Goal: Navigation & Orientation: Find specific page/section

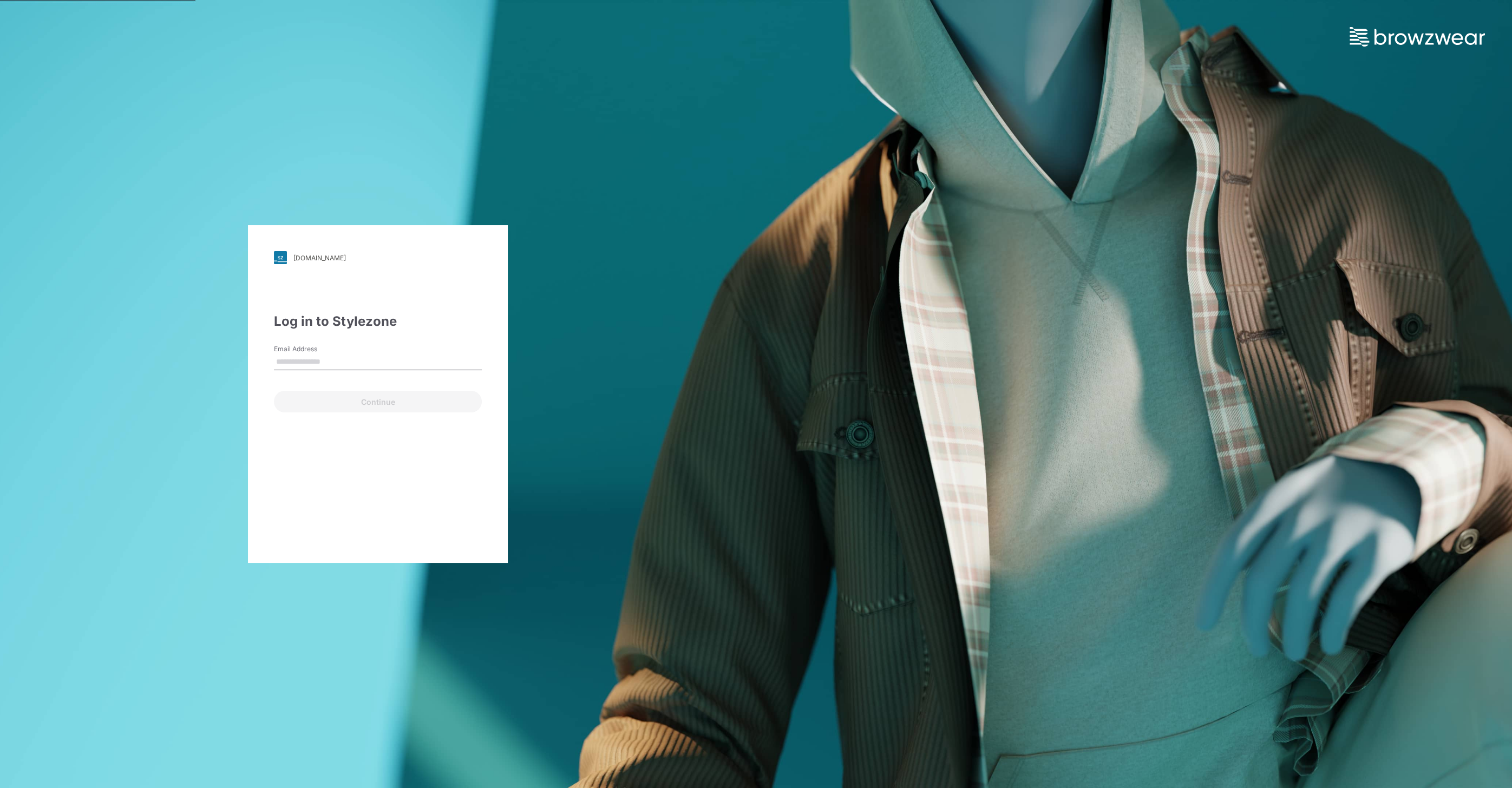
type input "**********"
click at [388, 403] on button "Continue" at bounding box center [377, 401] width 208 height 22
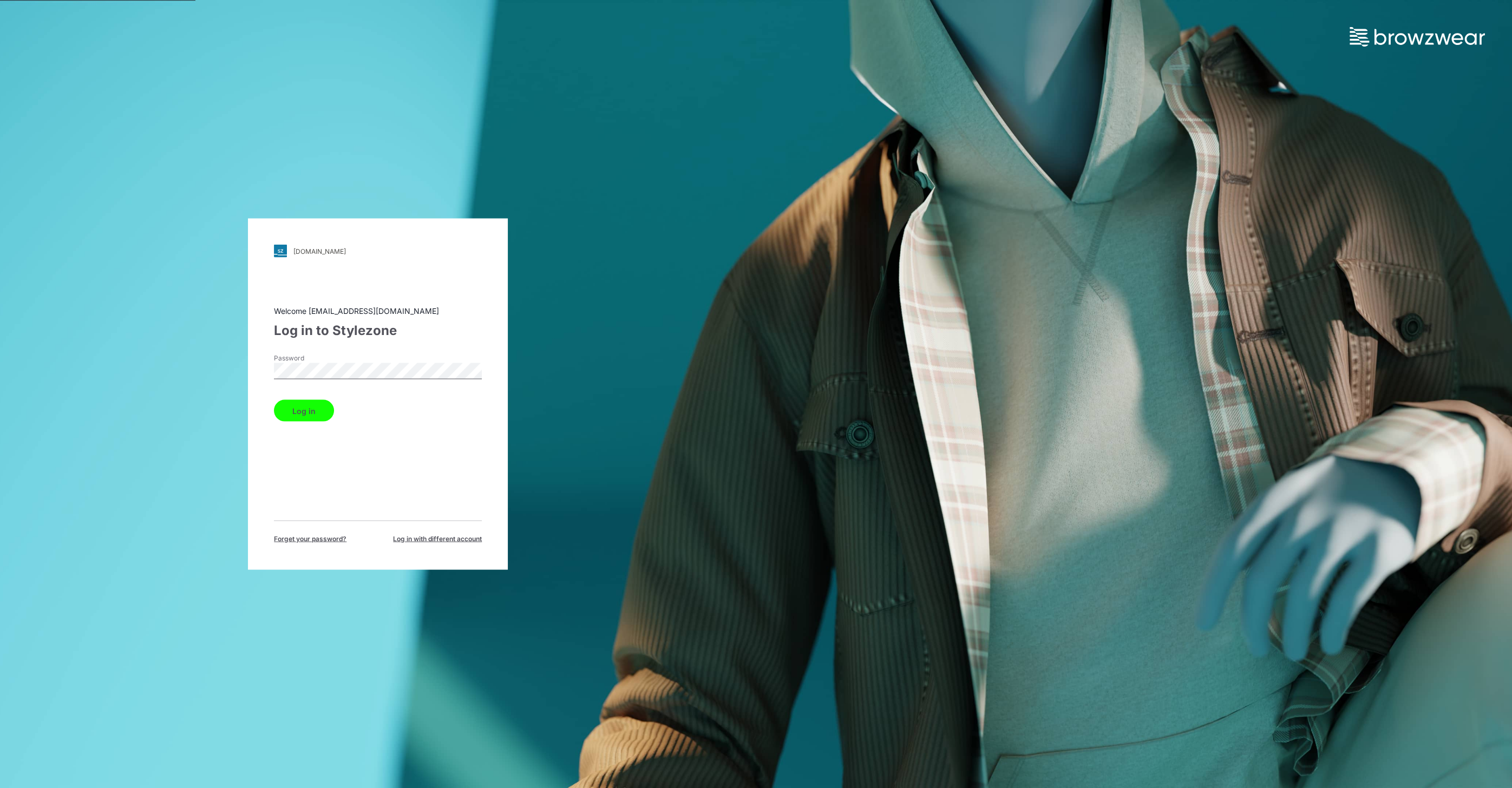
click at [323, 412] on button "Log in" at bounding box center [304, 410] width 60 height 22
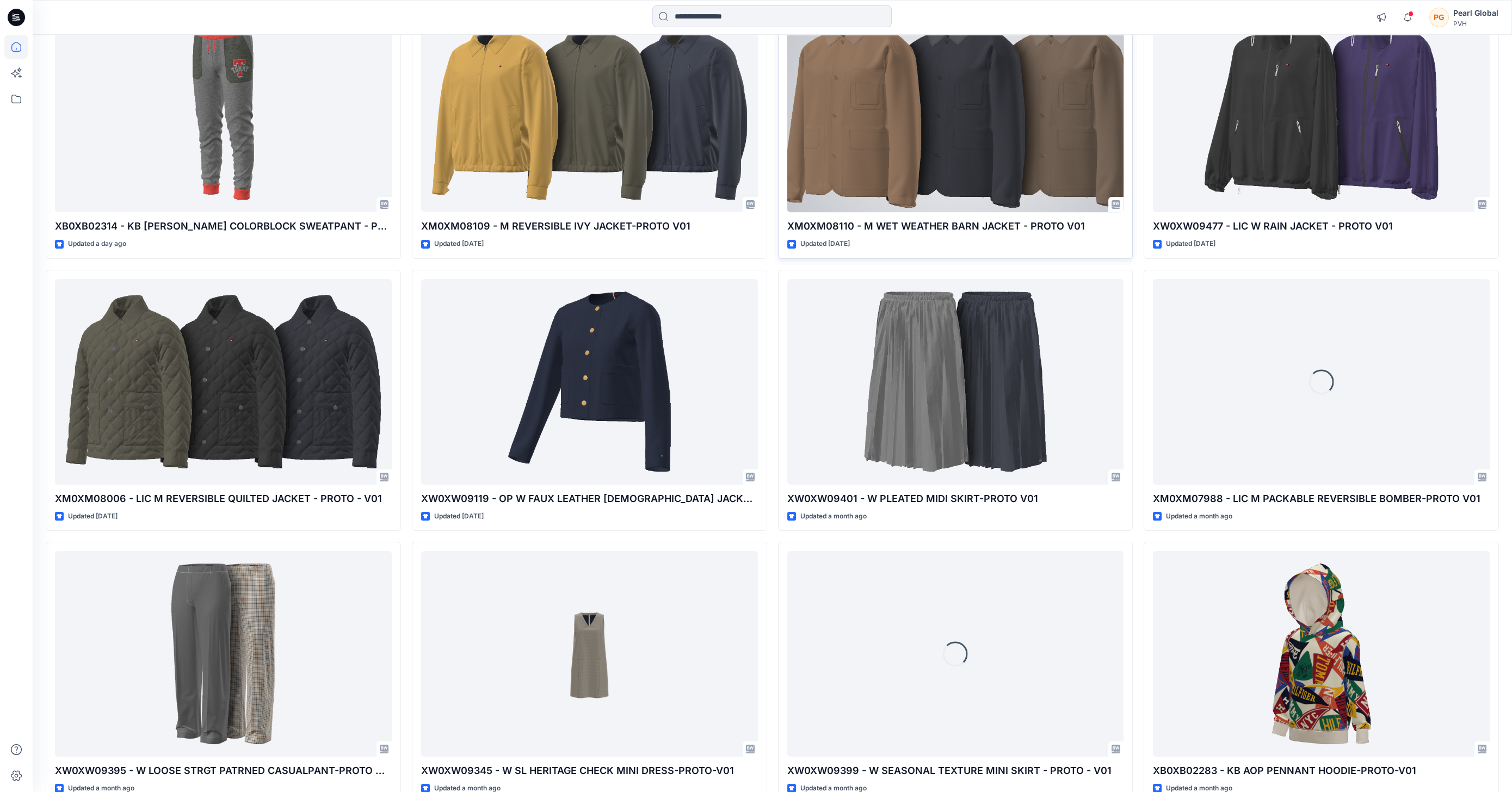
scroll to position [218, 0]
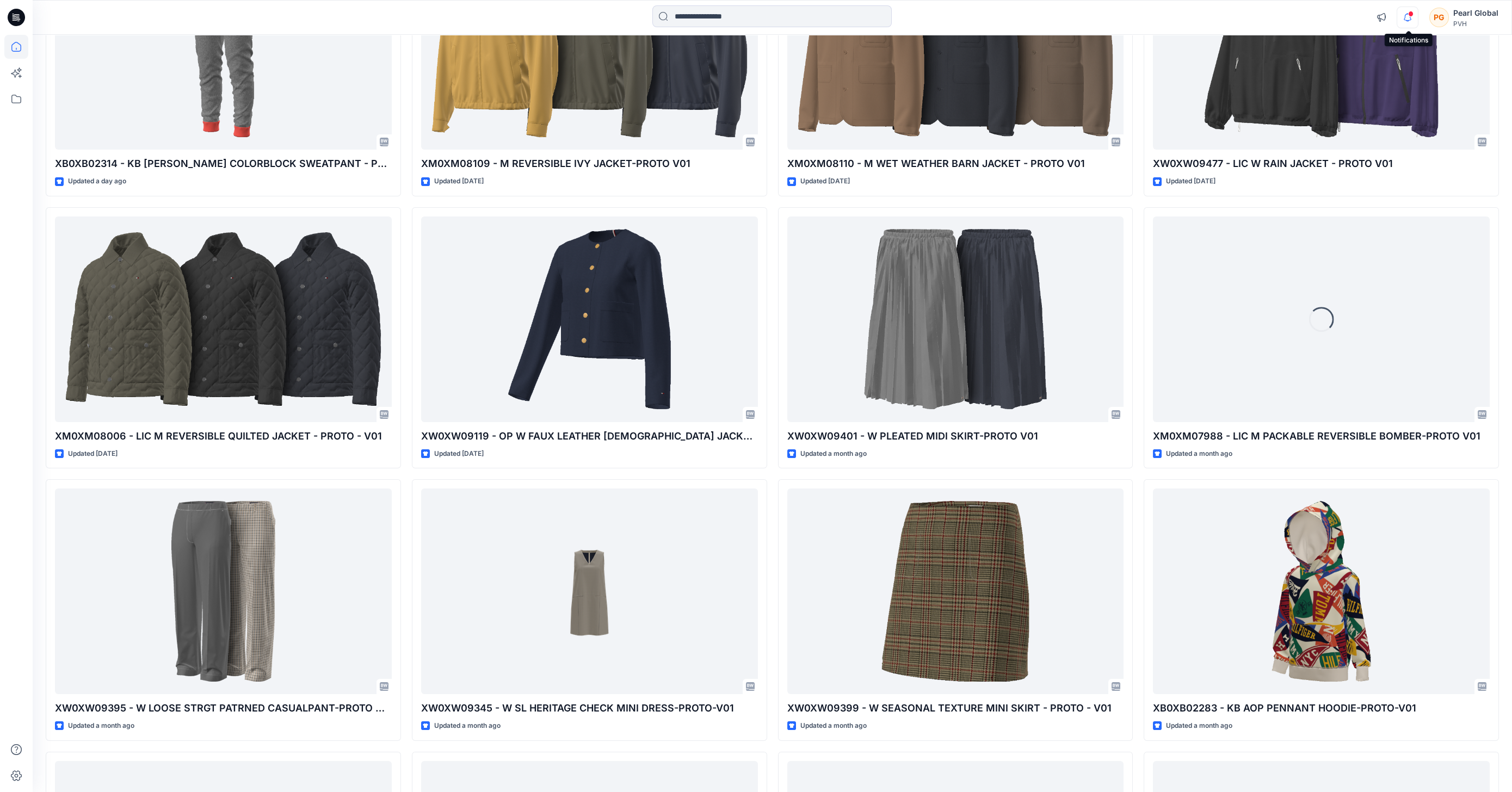
click at [1408, 24] on icon "button" at bounding box center [1408, 17] width 21 height 22
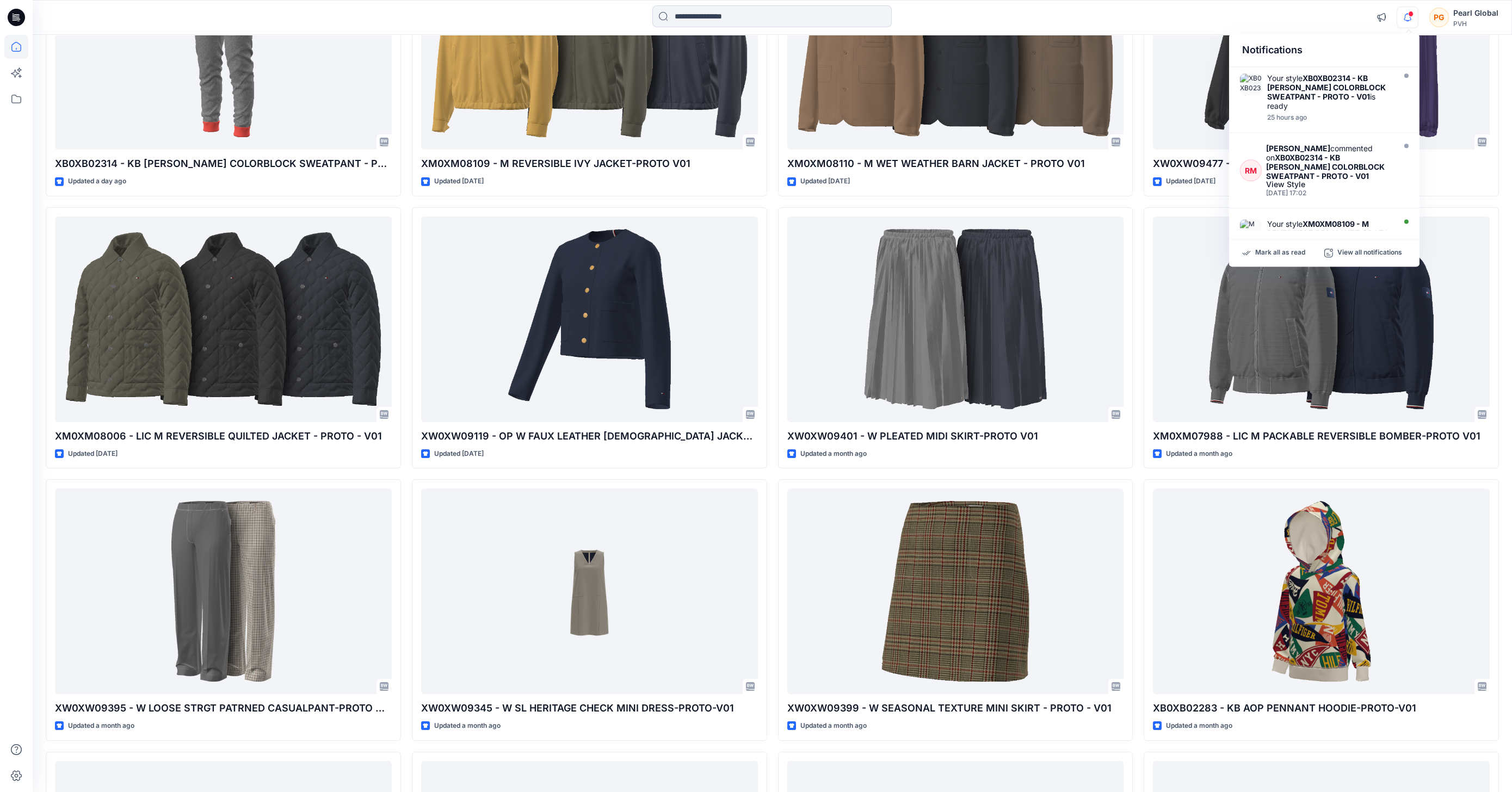
click at [1408, 23] on icon "button" at bounding box center [1408, 17] width 21 height 22
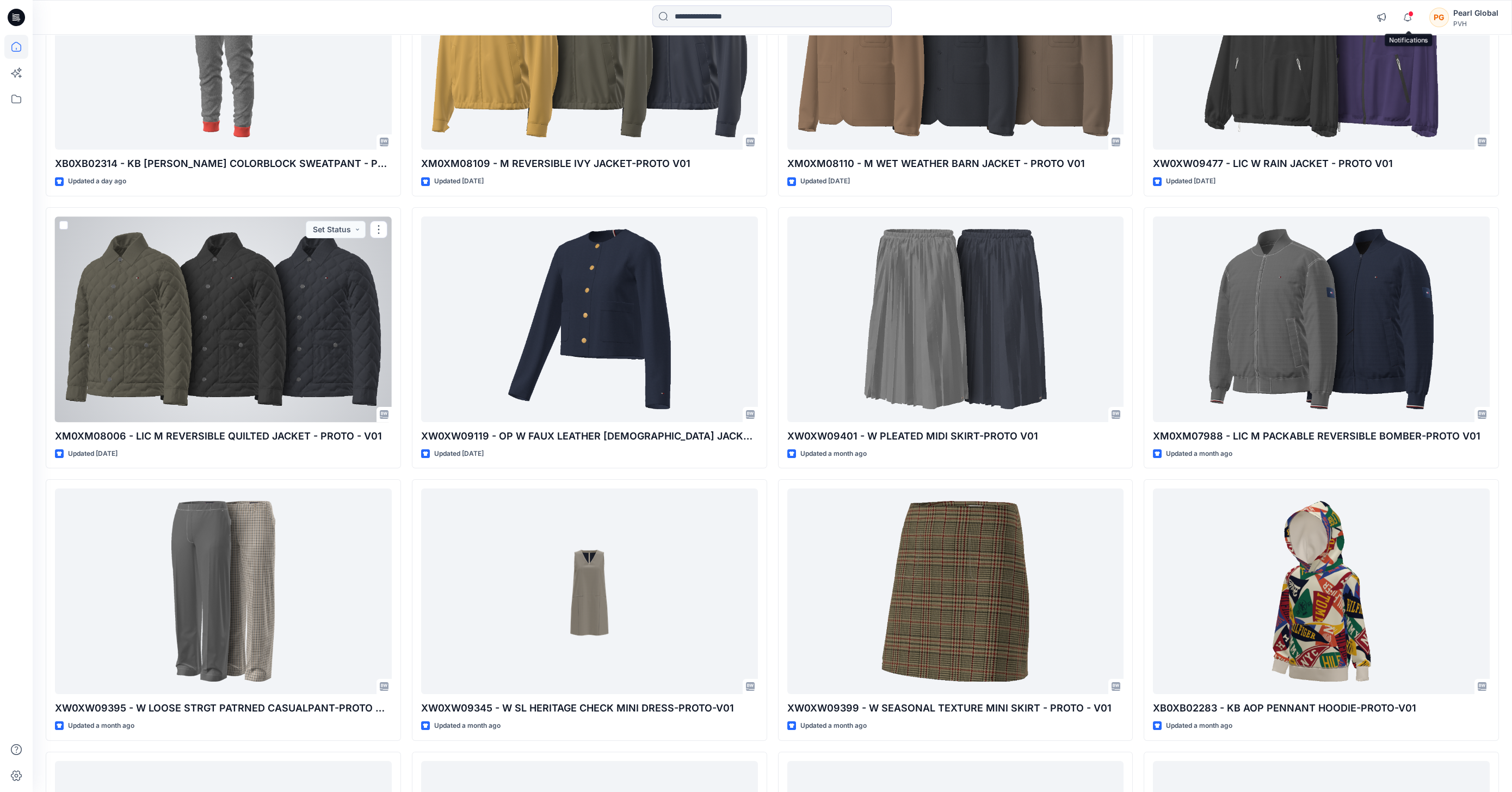
click at [235, 306] on div at bounding box center [223, 320] width 337 height 206
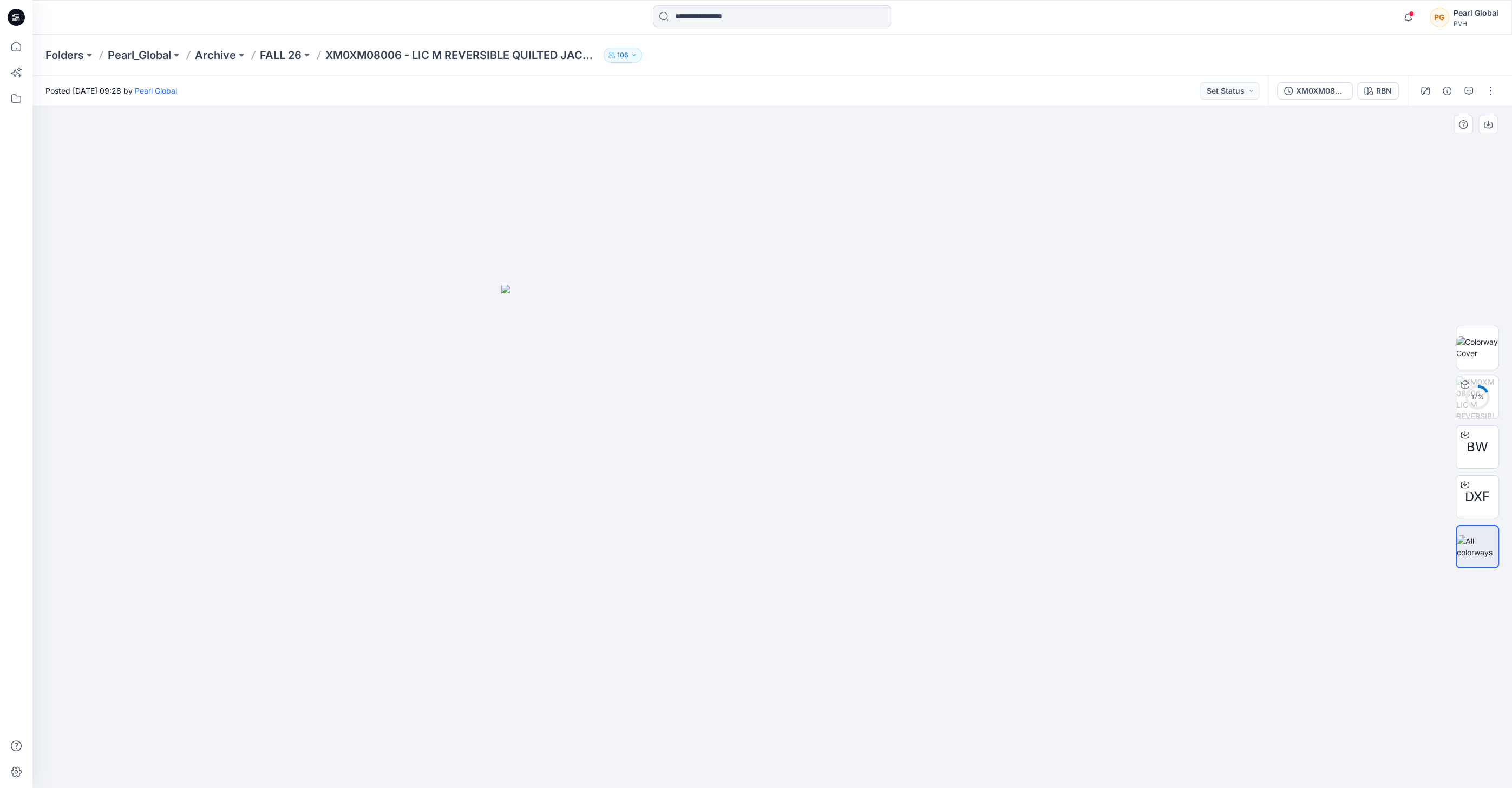
drag, startPoint x: 947, startPoint y: 406, endPoint x: 894, endPoint y: 405, distance: 53.0
click at [896, 405] on img at bounding box center [772, 537] width 542 height 504
